Goal: Task Accomplishment & Management: Use online tool/utility

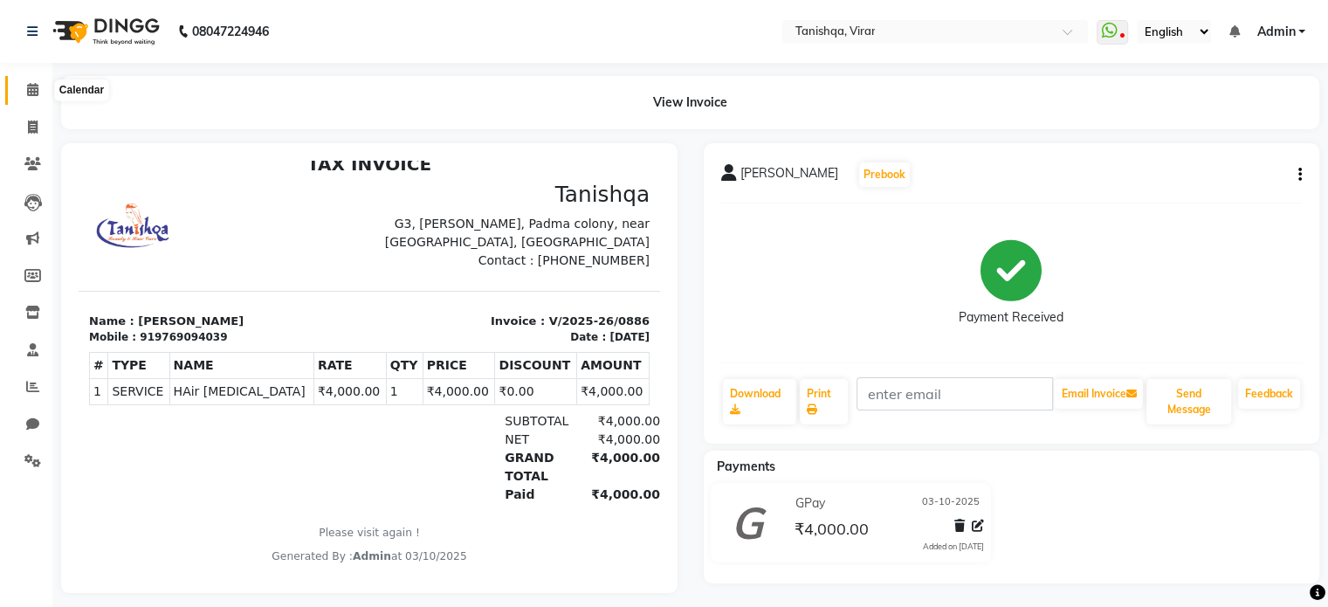
drag, startPoint x: 0, startPoint y: 0, endPoint x: 28, endPoint y: 80, distance: 85.0
click at [28, 80] on span at bounding box center [32, 90] width 31 height 20
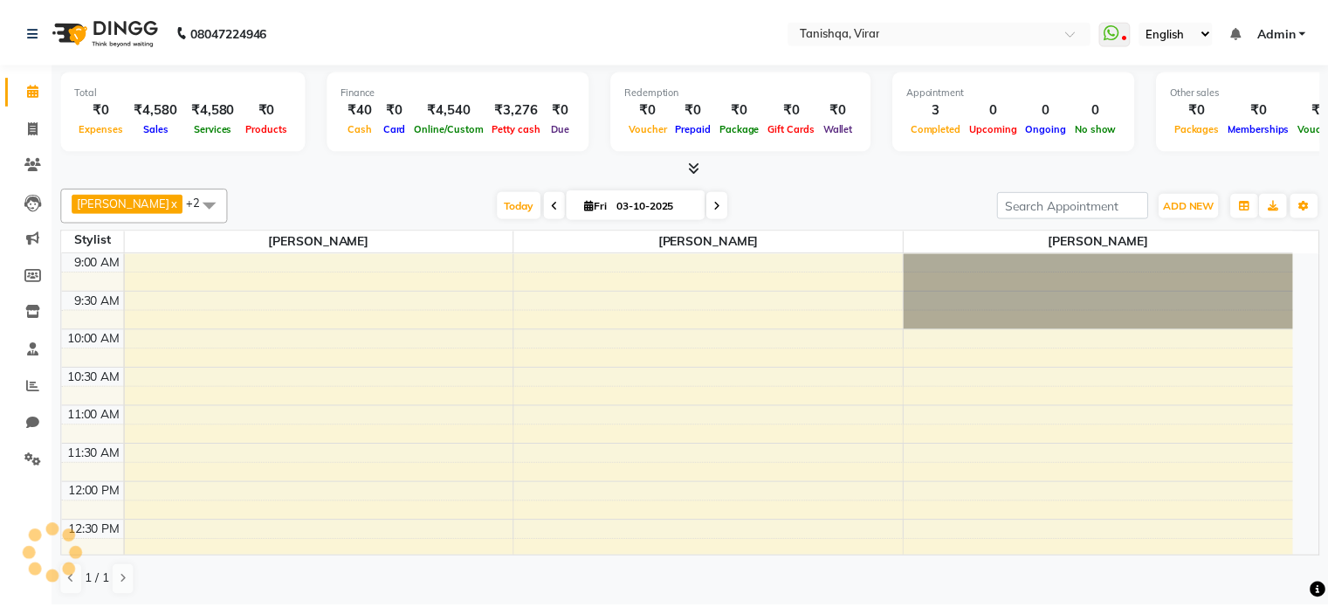
scroll to position [576, 0]
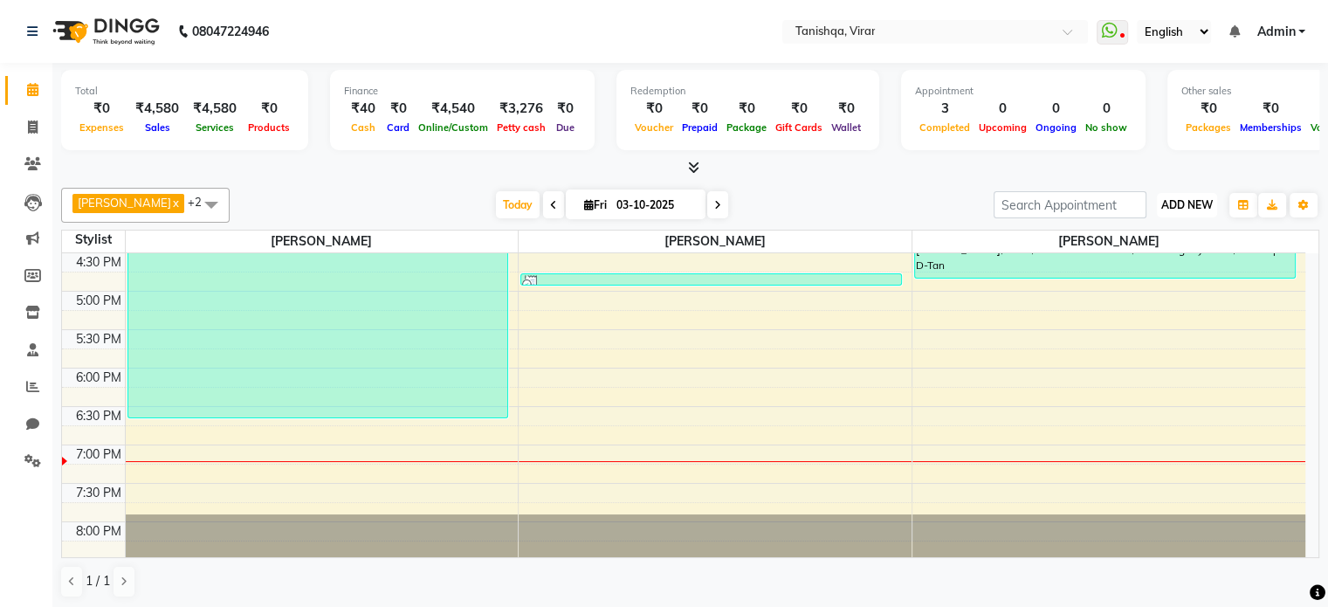
click at [1198, 208] on span "ADD NEW" at bounding box center [1187, 204] width 52 height 13
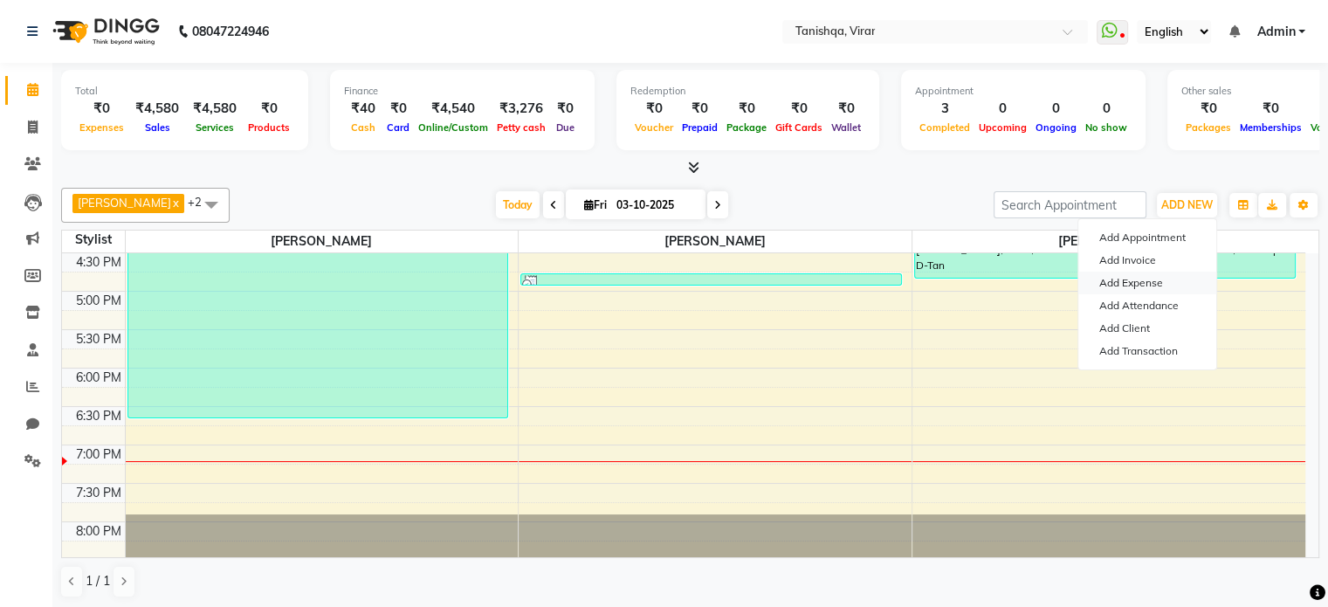
click at [1134, 280] on link "Add Expense" at bounding box center [1147, 283] width 138 height 23
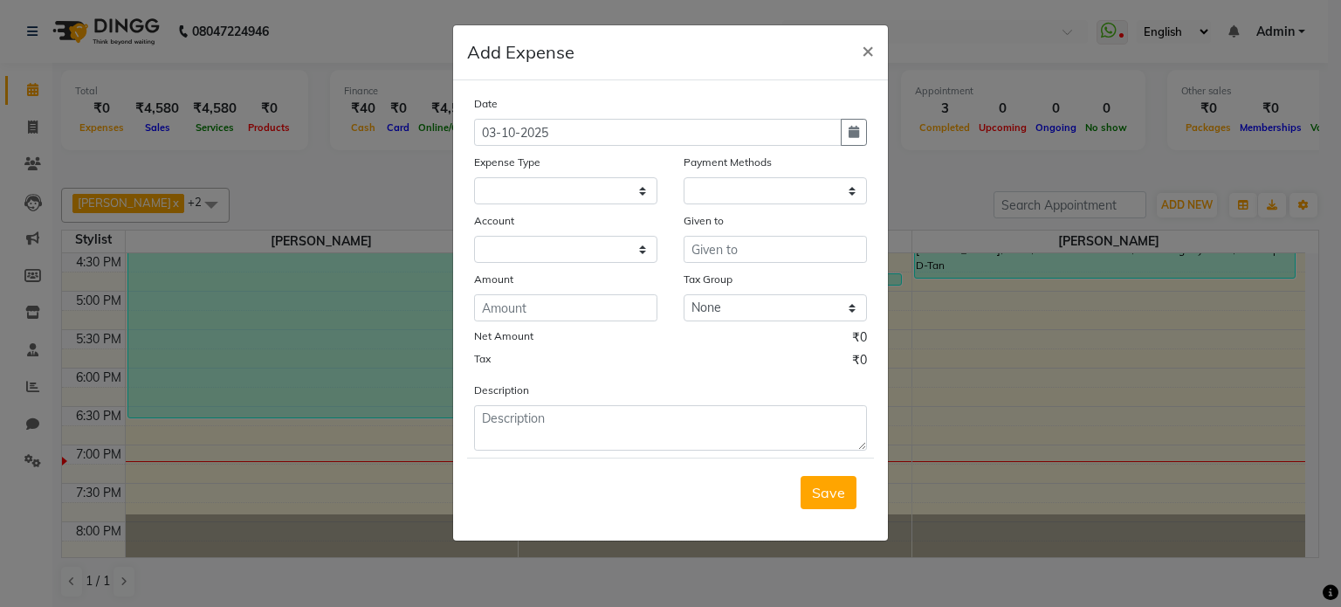
select select "1"
select select "7279"
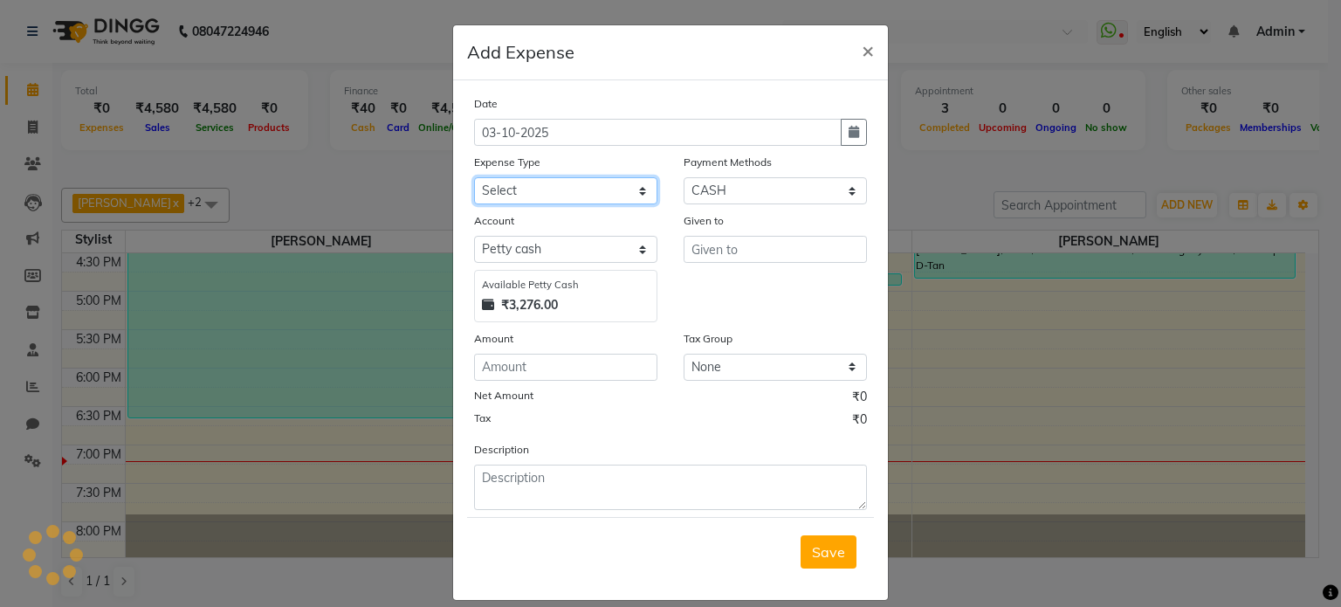
click at [501, 200] on select "Select Advance Salary Bank charges Car maintenance Cash transfer to bank Cash t…" at bounding box center [565, 190] width 183 height 27
select select "22343"
click at [474, 179] on select "Select Advance Salary Bank charges Car maintenance Cash transfer to bank Cash t…" at bounding box center [565, 190] width 183 height 27
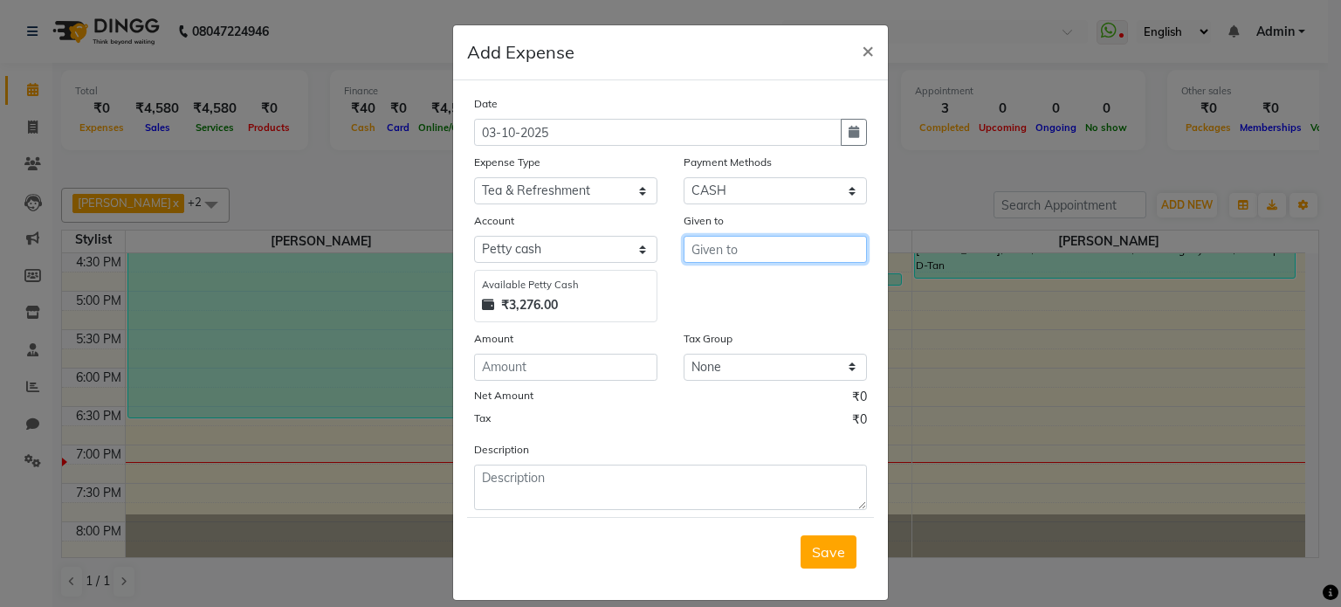
click at [744, 253] on input "text" at bounding box center [775, 249] width 183 height 27
click at [793, 297] on button "Supr [PERSON_NAME]" at bounding box center [777, 287] width 186 height 28
type input "[PERSON_NAME]"
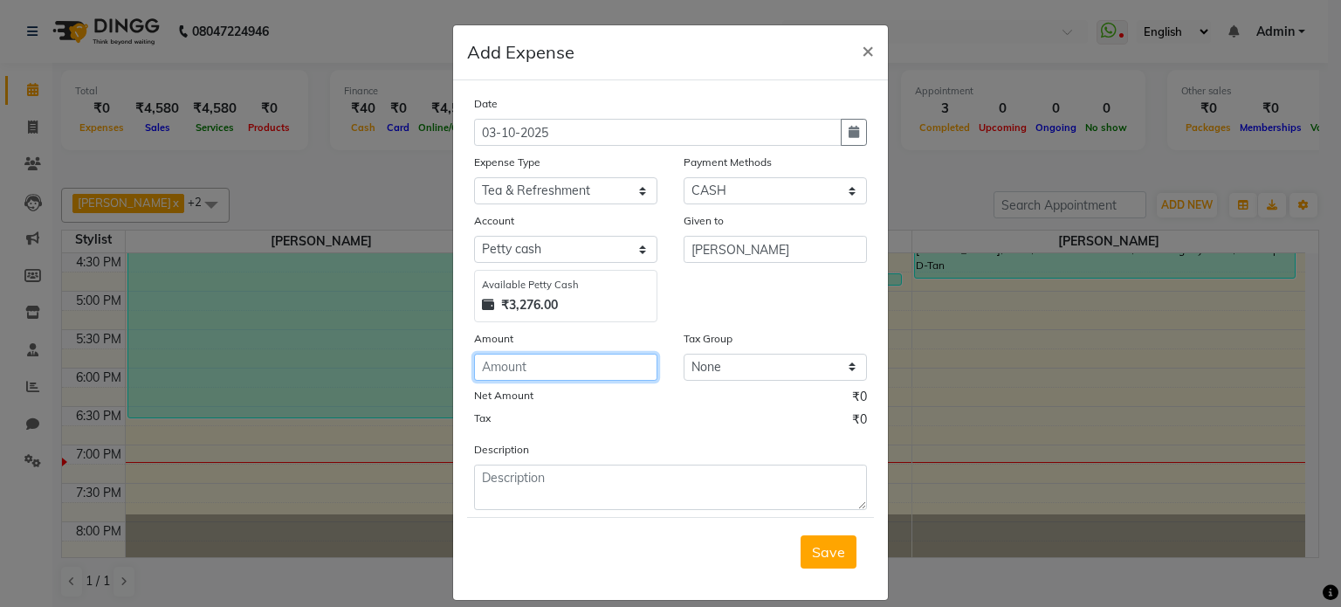
click at [495, 366] on input "number" at bounding box center [565, 367] width 183 height 27
type input "50"
click at [822, 551] on span "Save" at bounding box center [828, 551] width 33 height 17
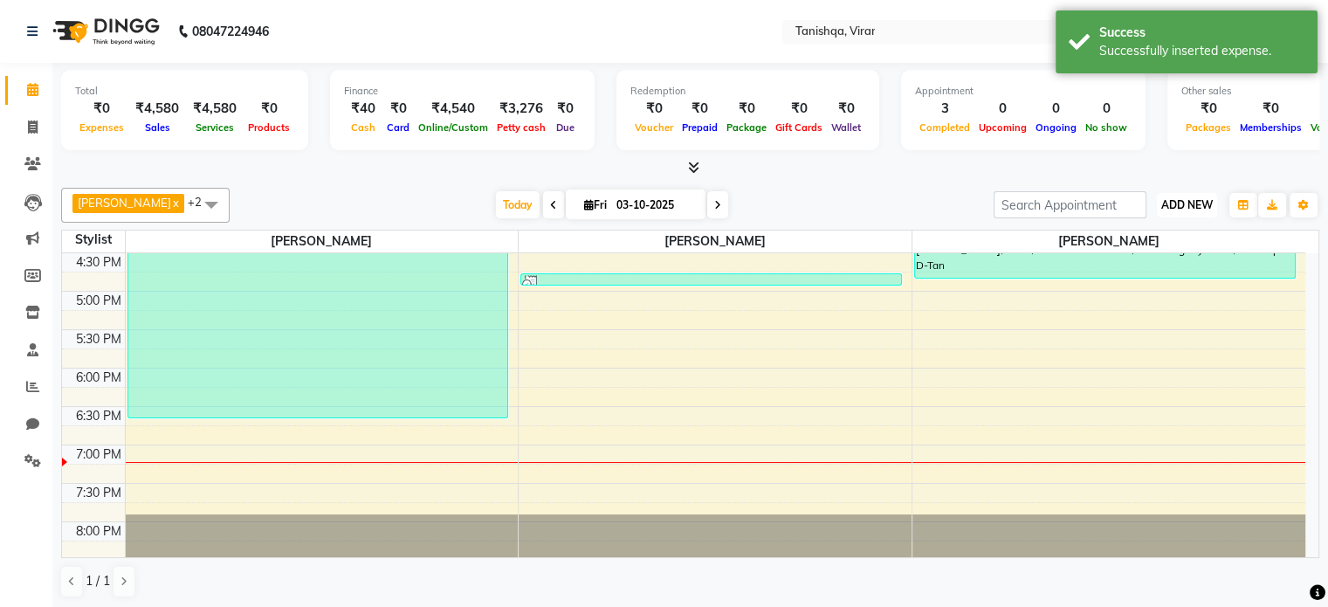
click at [1178, 211] on button "ADD NEW Toggle Dropdown" at bounding box center [1187, 205] width 60 height 24
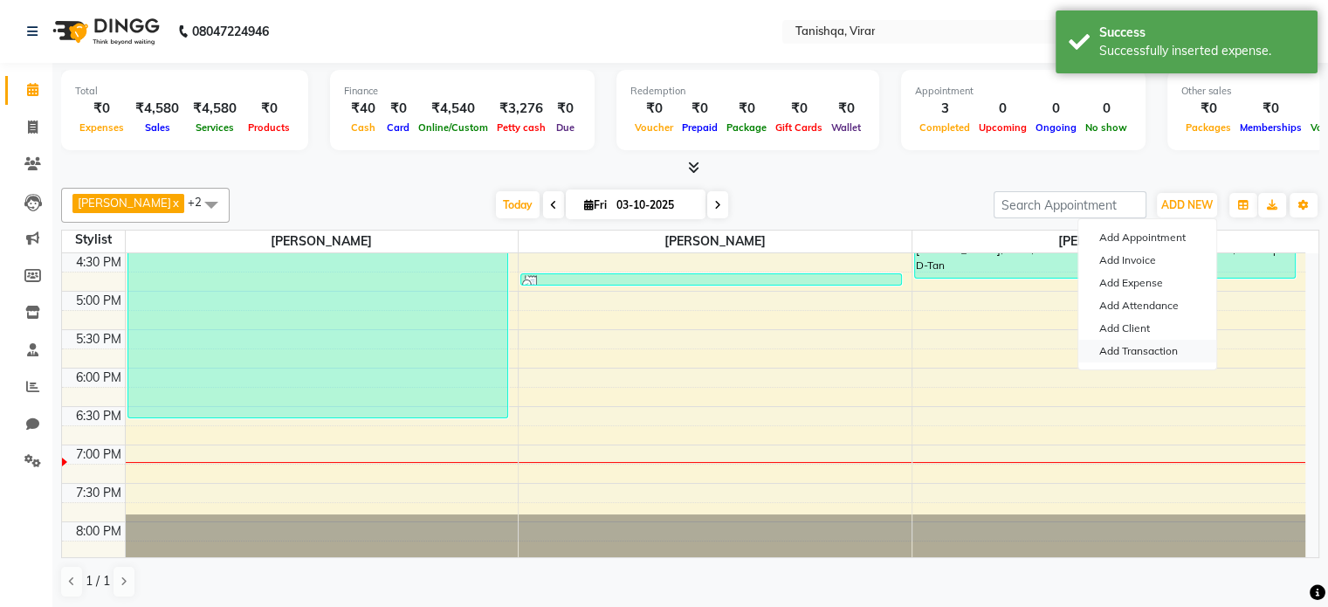
click at [1139, 354] on link "Add Transaction" at bounding box center [1147, 351] width 138 height 23
select select "direct"
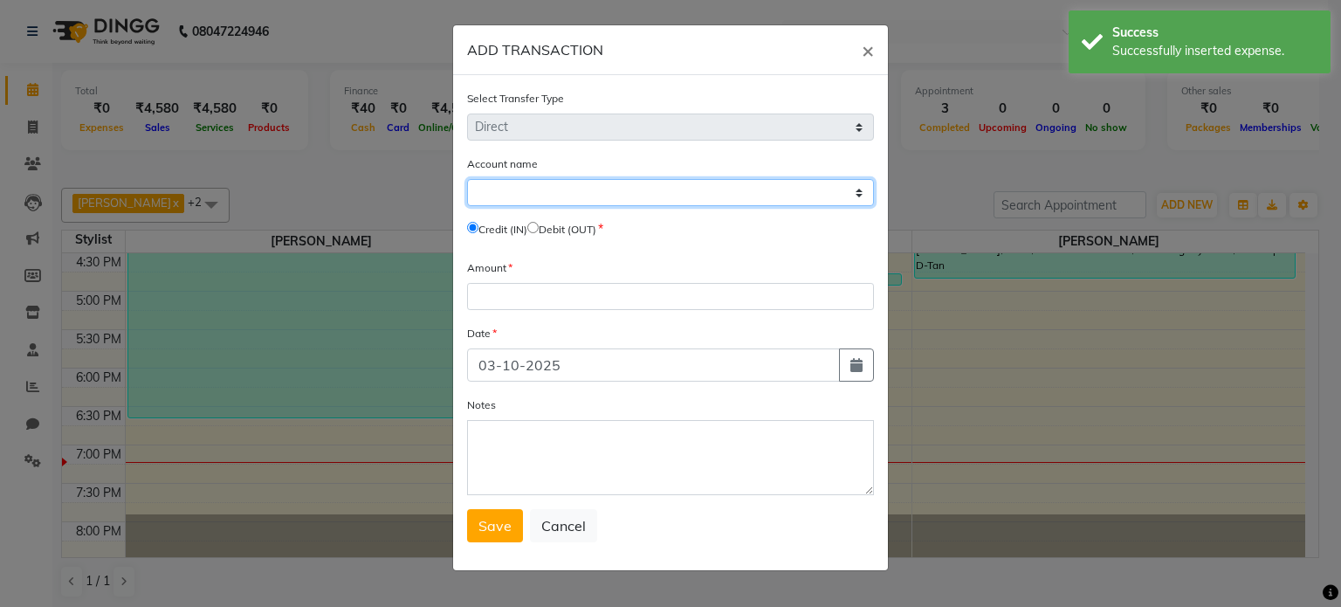
click at [498, 185] on select "Select [PERSON_NAME] Cash Default Account Tanishqa Beauty And Hair Care" at bounding box center [670, 192] width 407 height 27
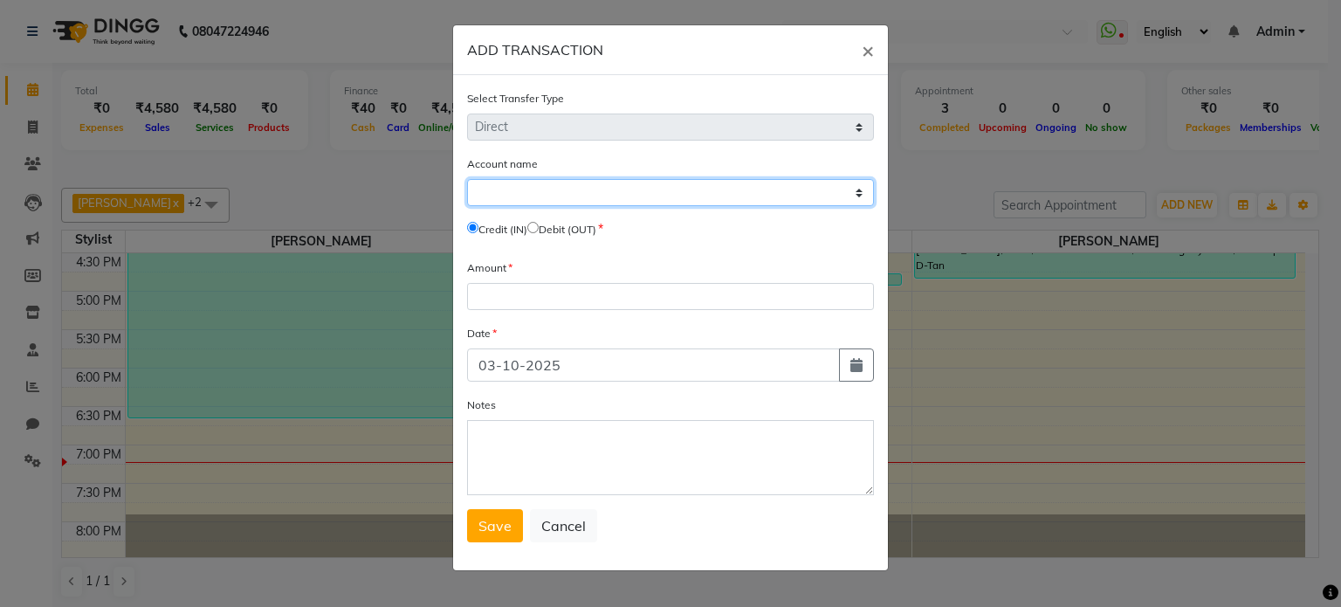
select select "7279"
click at [467, 181] on select "Select [PERSON_NAME] Cash Default Account Tanishqa Beauty And Hair Care" at bounding box center [670, 192] width 407 height 27
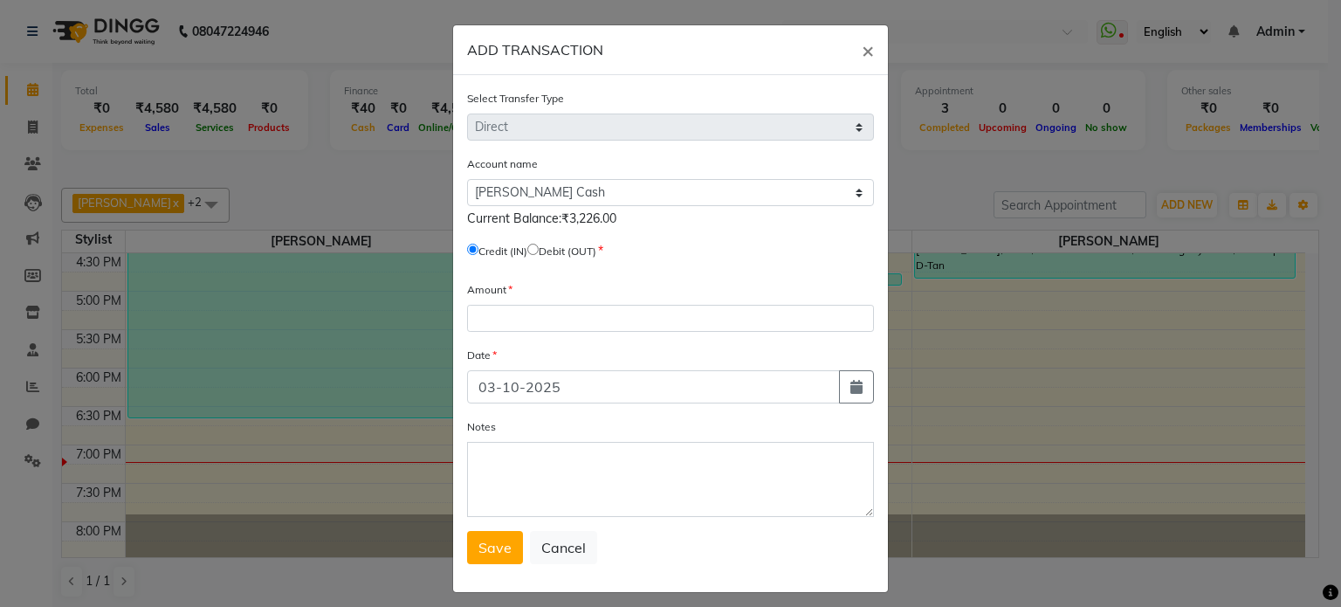
click at [537, 248] on input "radio" at bounding box center [532, 249] width 11 height 11
radio input "true"
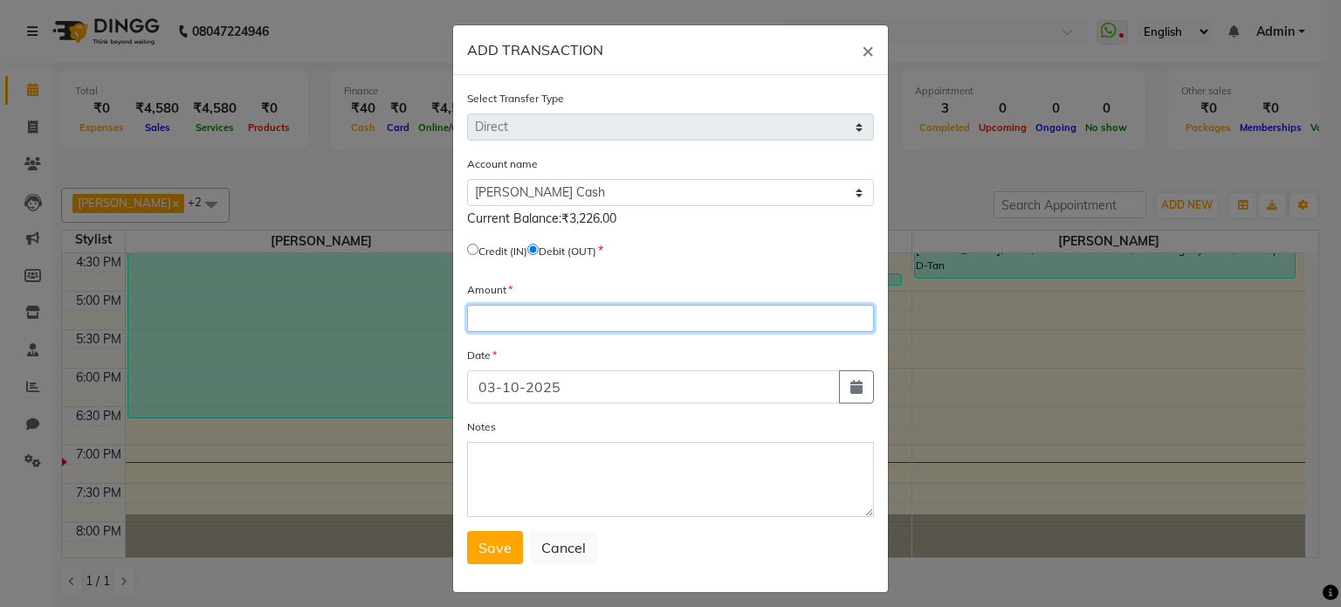
click at [503, 320] on input "number" at bounding box center [670, 318] width 407 height 27
type input "952"
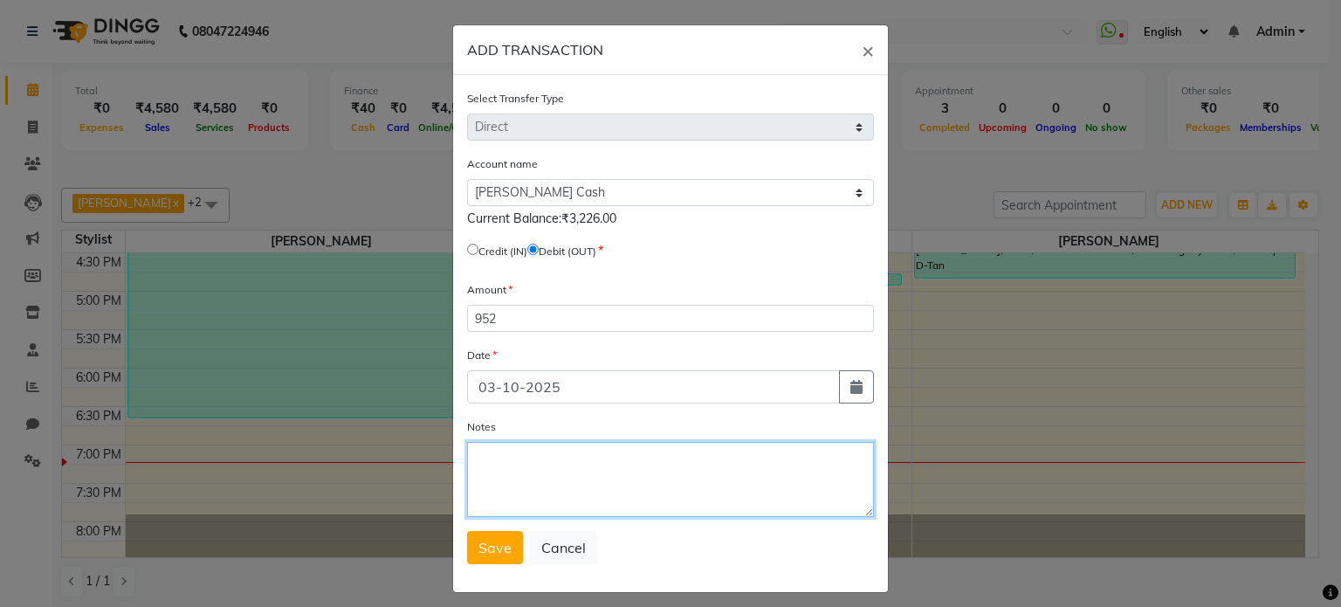
click at [495, 478] on textarea "Notes" at bounding box center [670, 479] width 407 height 75
type textarea "800 self, 152/- mandir"
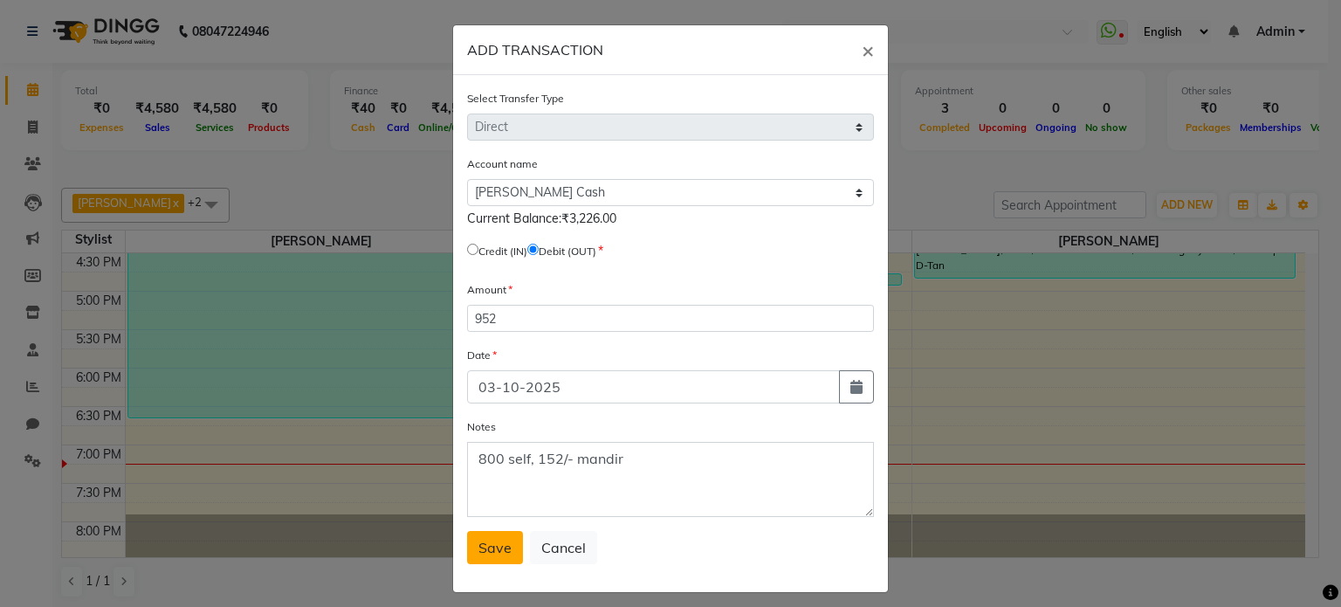
click at [490, 548] on span "Save" at bounding box center [494, 547] width 33 height 17
